Goal: Transaction & Acquisition: Purchase product/service

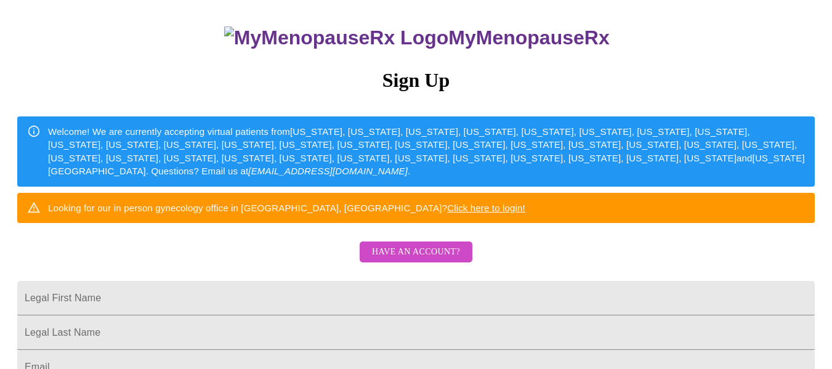
scroll to position [74, 0]
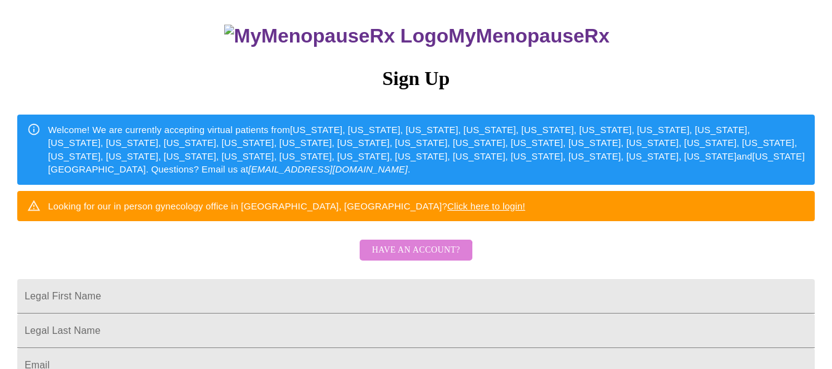
click at [408, 258] on span "Have an account?" at bounding box center [416, 250] width 88 height 15
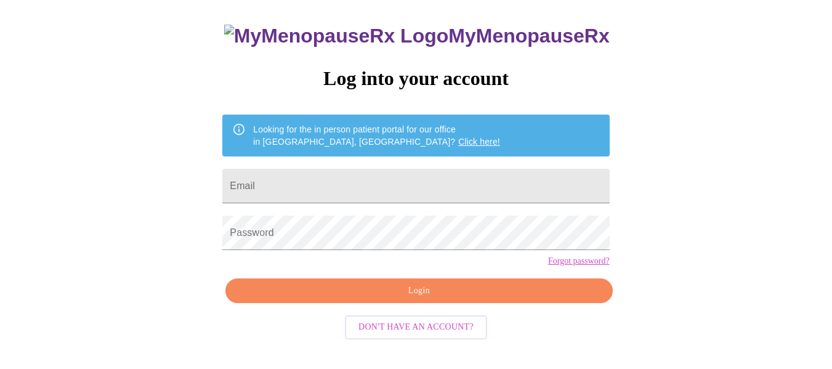
scroll to position [72, 0]
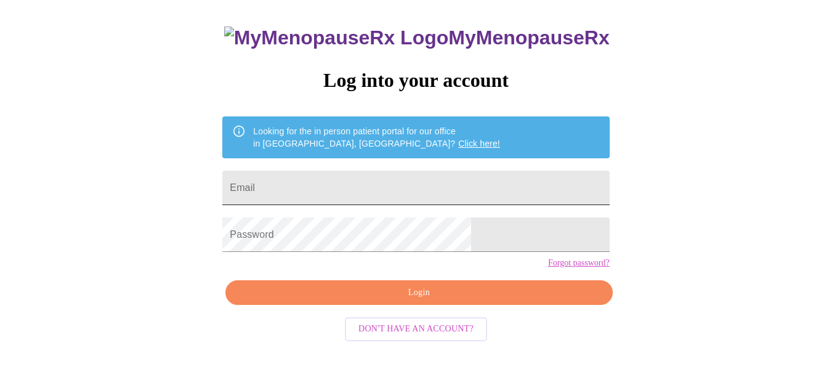
click at [413, 195] on input "Email" at bounding box center [415, 188] width 387 height 34
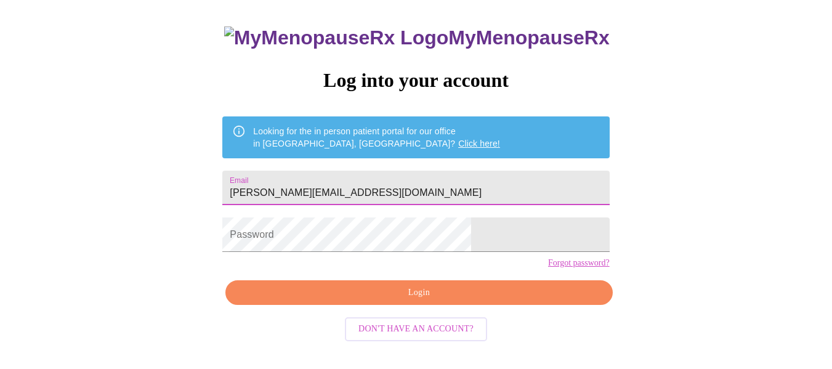
type input "[PERSON_NAME][EMAIL_ADDRESS][DOMAIN_NAME]"
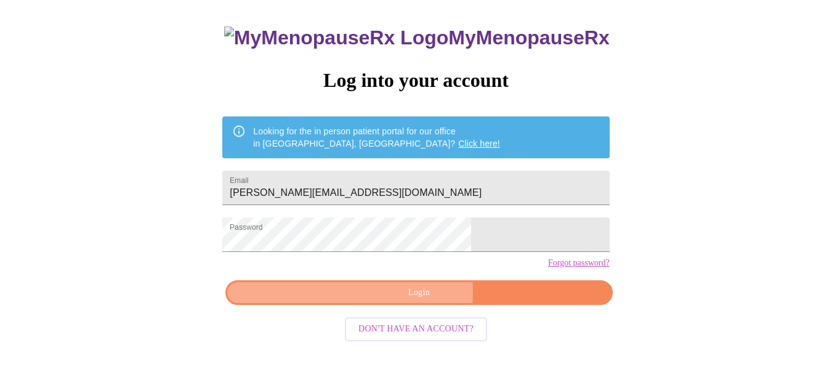
click at [376, 301] on span "Login" at bounding box center [419, 292] width 359 height 15
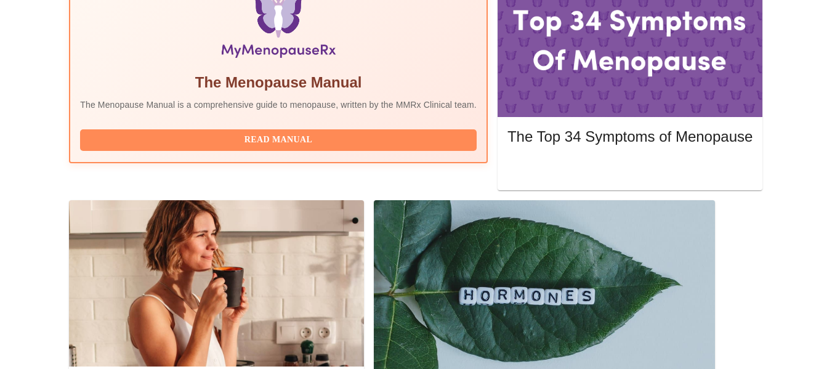
scroll to position [445, 0]
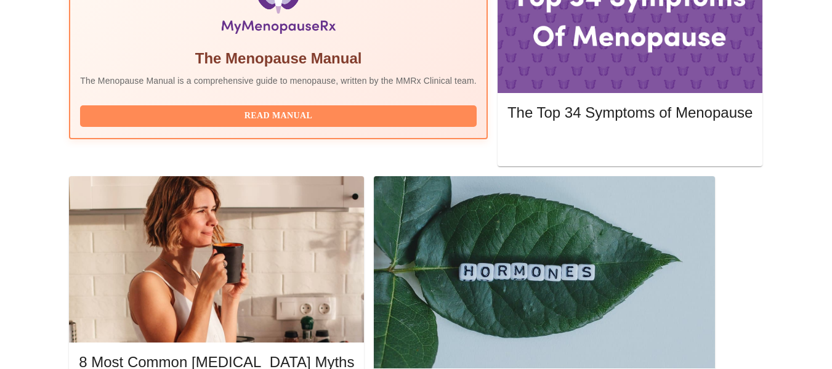
scroll to position [466, 0]
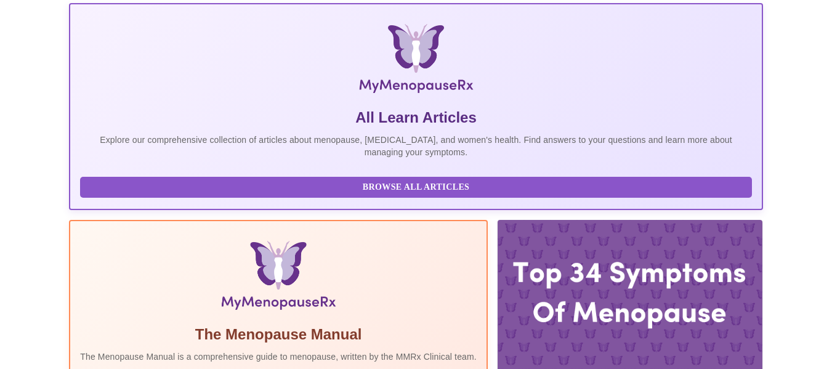
scroll to position [0, 0]
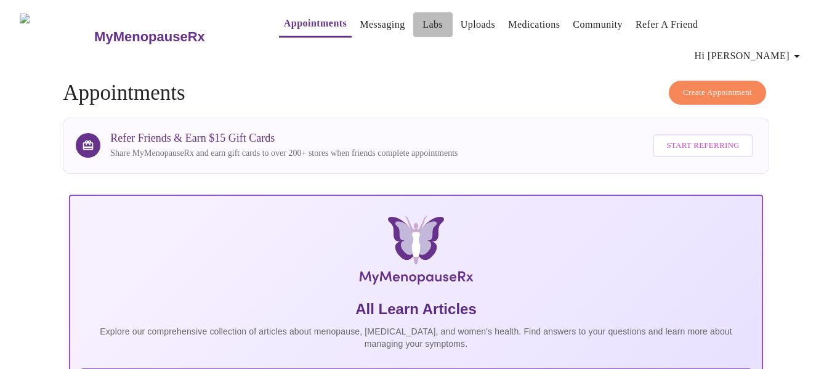
click at [423, 30] on link "Labs" at bounding box center [433, 24] width 20 height 17
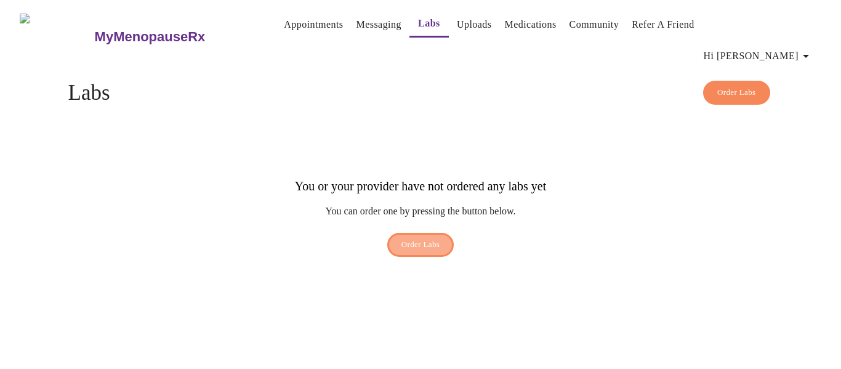
click at [388, 233] on button "Order Labs" at bounding box center [420, 245] width 67 height 24
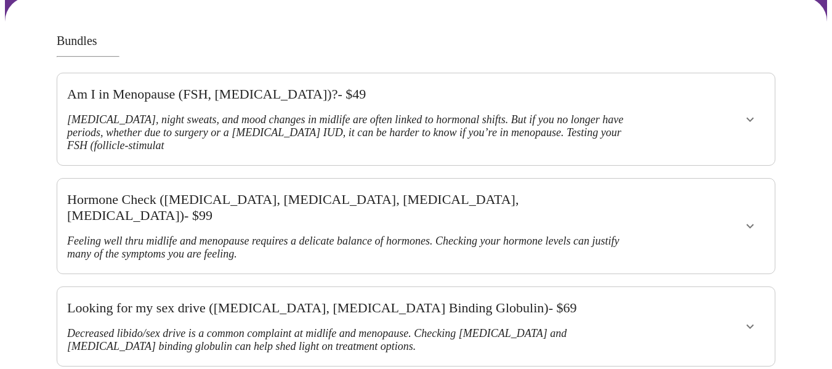
scroll to position [123, 0]
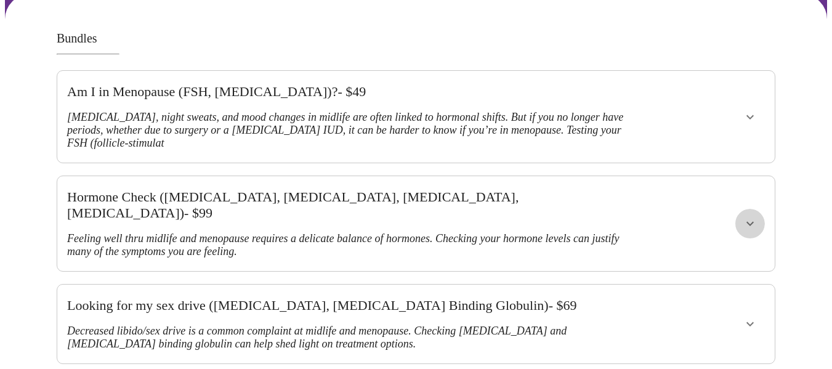
click at [758, 216] on icon "show more" at bounding box center [750, 223] width 15 height 15
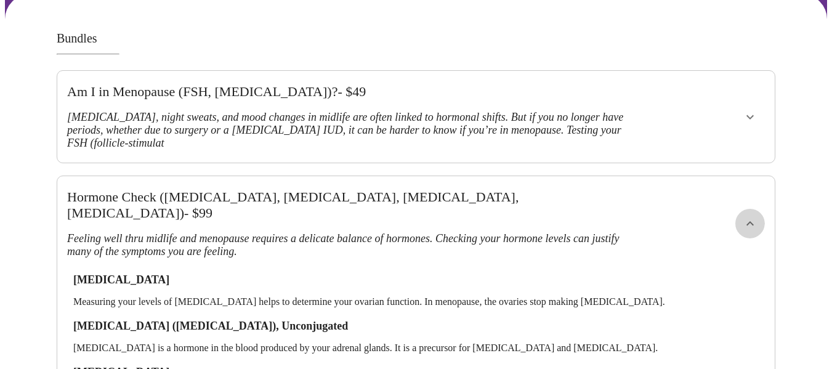
click at [754, 221] on icon "show more" at bounding box center [750, 223] width 7 height 4
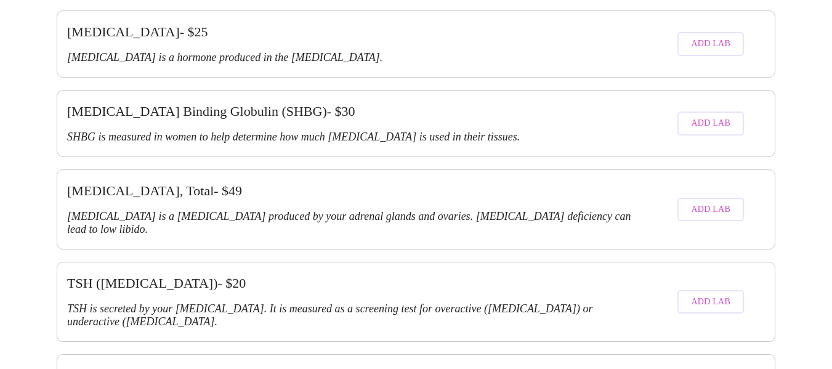
scroll to position [2659, 0]
